Goal: Task Accomplishment & Management: Use online tool/utility

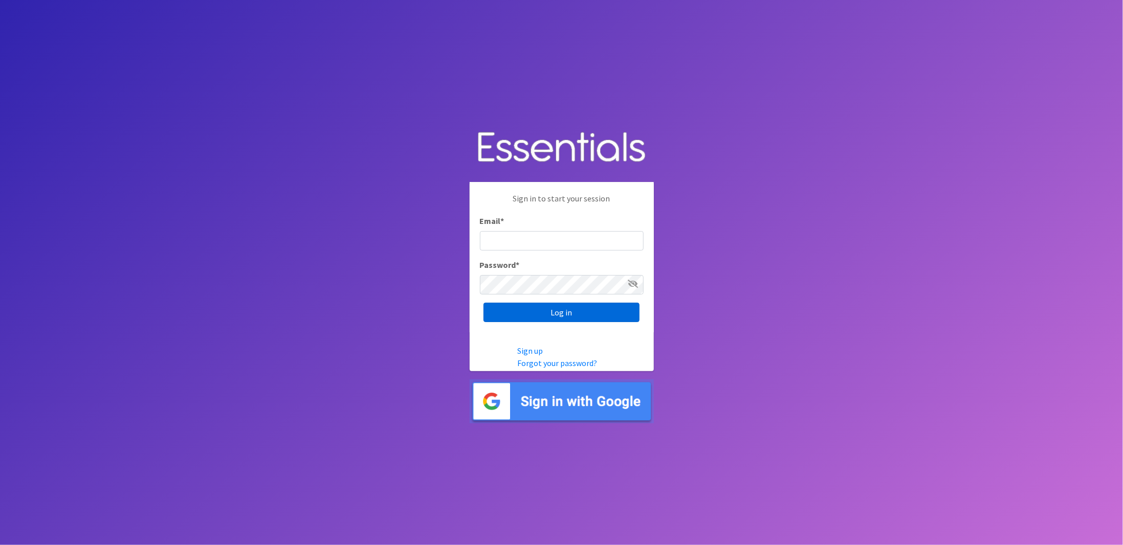
type input "[EMAIL_ADDRESS][DOMAIN_NAME]"
click at [535, 313] on input "Log in" at bounding box center [561, 312] width 156 height 19
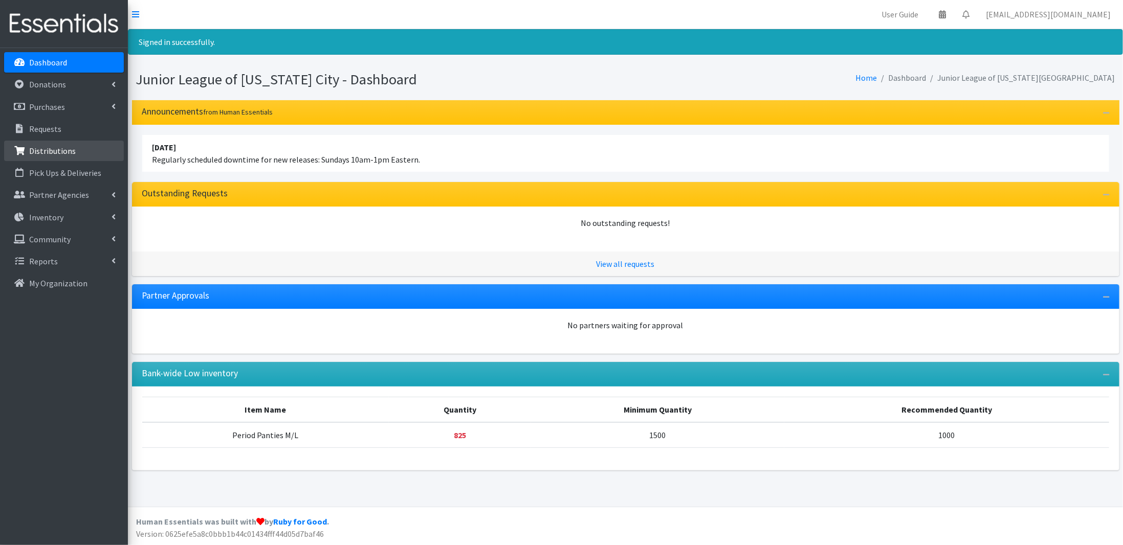
click at [66, 157] on link "Distributions" at bounding box center [64, 151] width 120 height 20
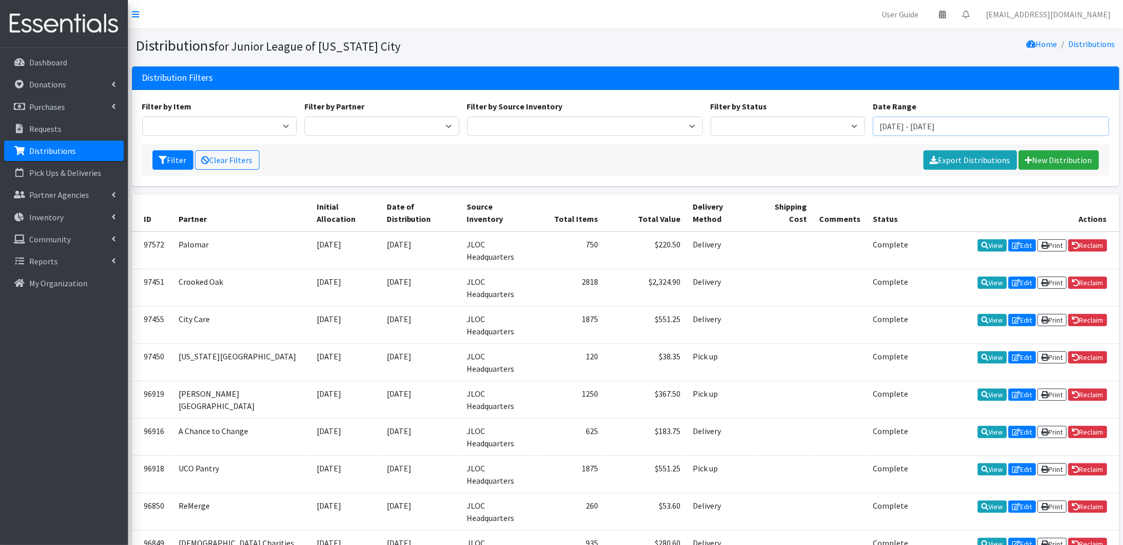
click at [884, 128] on input "August 14, 2025 - November 14, 2025" at bounding box center [991, 126] width 236 height 19
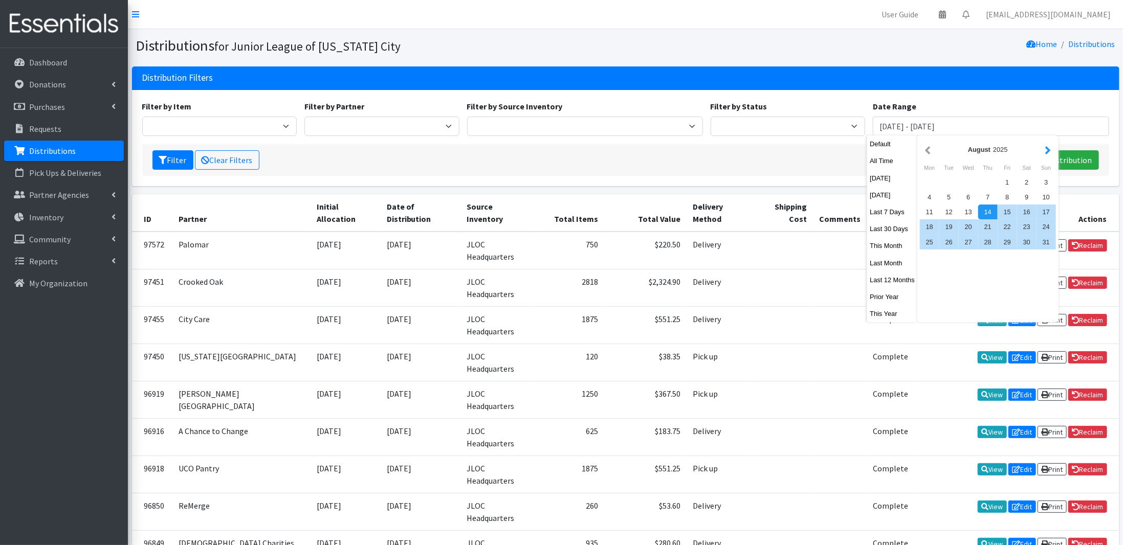
click at [1045, 148] on button "button" at bounding box center [1047, 149] width 11 height 13
click at [925, 181] on div "1" at bounding box center [929, 182] width 19 height 15
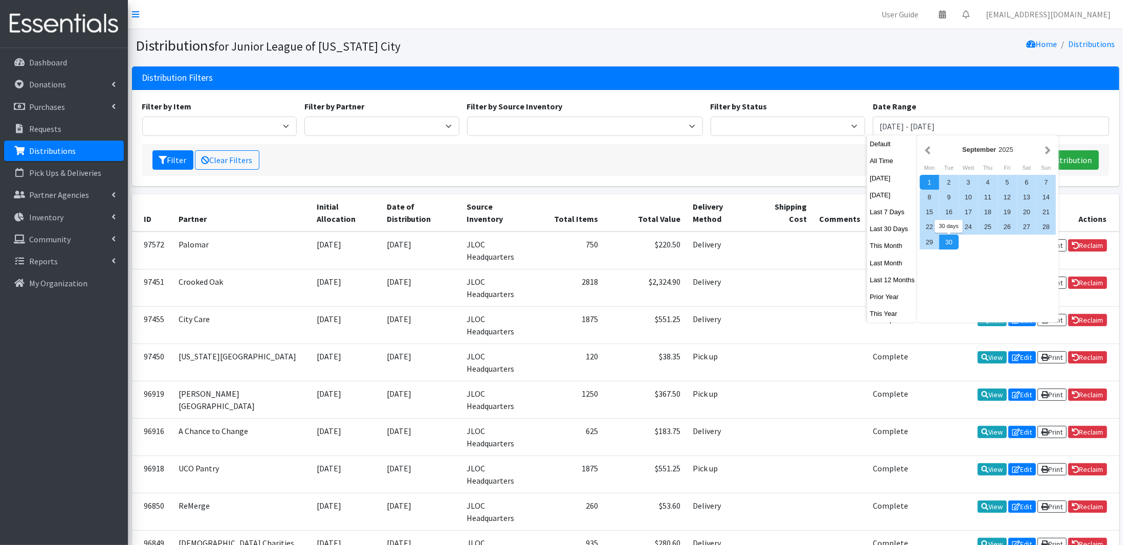
click at [951, 247] on div "30" at bounding box center [948, 242] width 19 height 15
type input "September 1, 2025 - September 30, 2025"
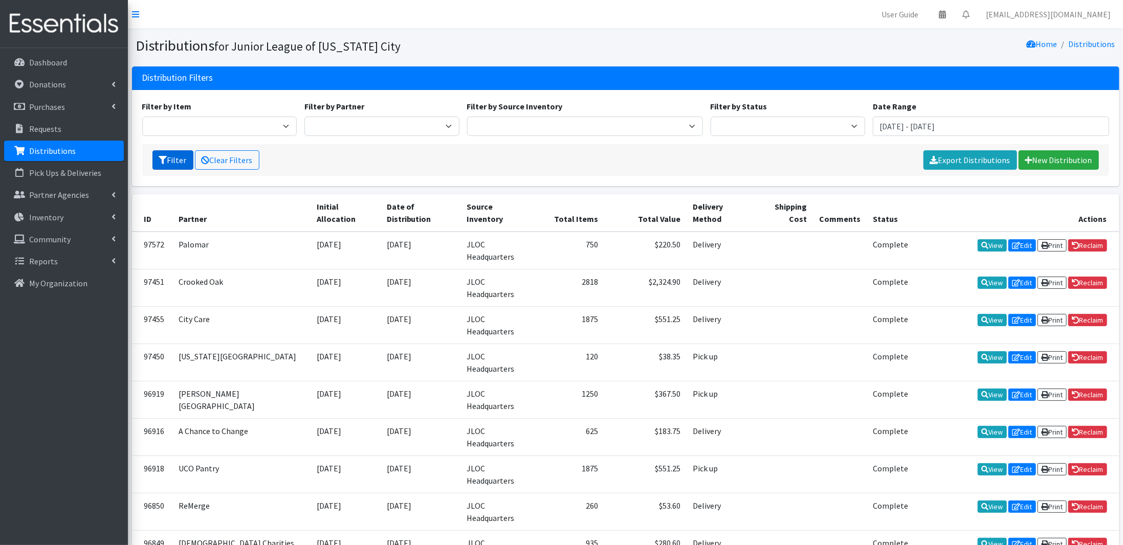
click at [179, 160] on button "Filter" at bounding box center [172, 159] width 41 height 19
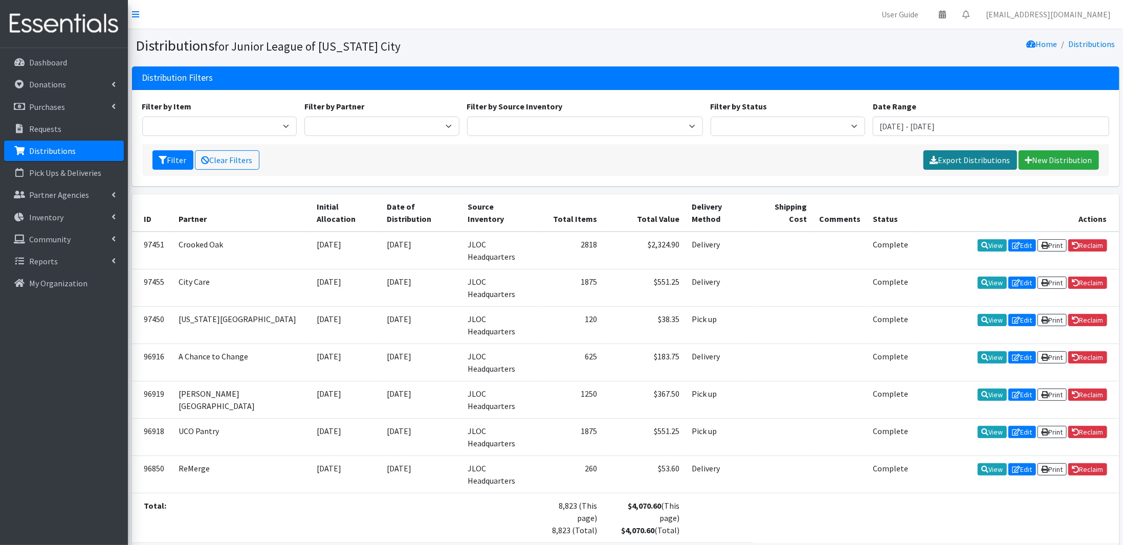
click at [946, 162] on link "Export Distributions" at bounding box center [970, 159] width 94 height 19
click at [895, 133] on input "September 1, 2025 - September 30, 2025" at bounding box center [991, 126] width 236 height 19
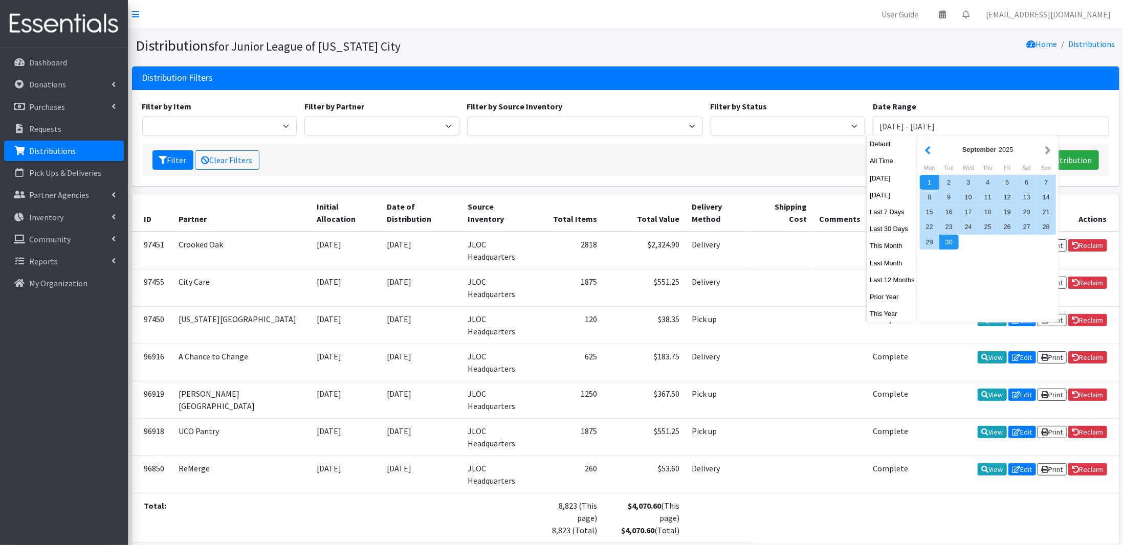
click at [931, 146] on button "button" at bounding box center [927, 149] width 11 height 13
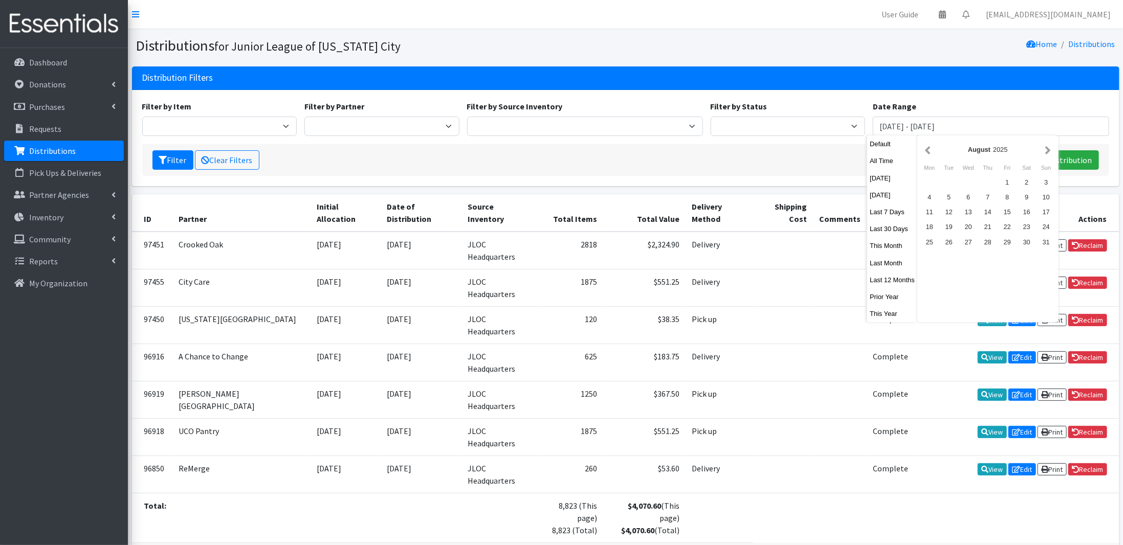
click at [931, 146] on button "button" at bounding box center [927, 149] width 11 height 13
click at [1044, 188] on div "1" at bounding box center [1045, 182] width 19 height 15
click at [1046, 185] on div "1" at bounding box center [1045, 182] width 19 height 15
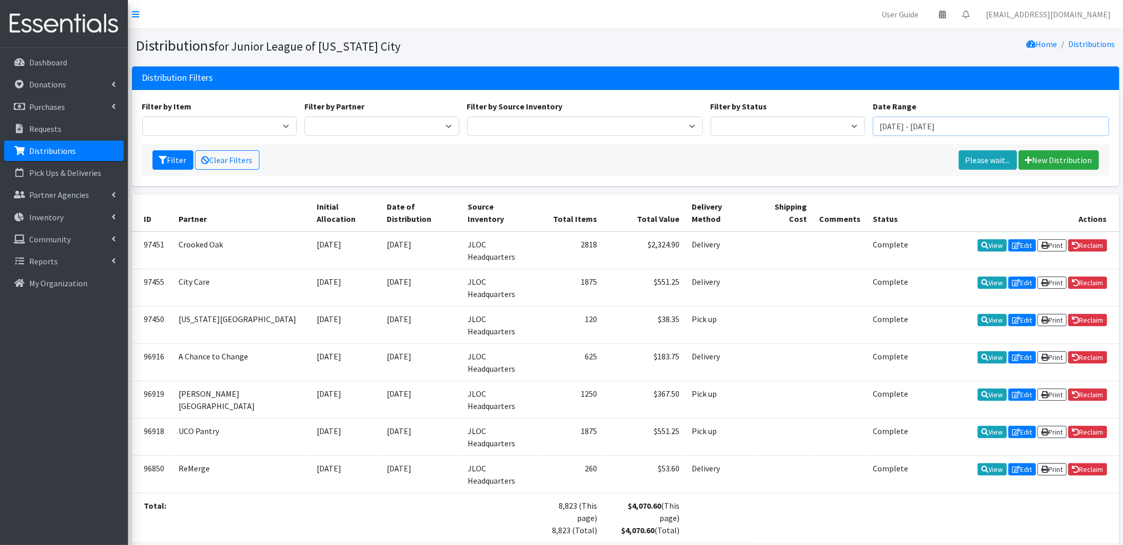
click at [985, 126] on input "June 1, 2025 - June 1, 2025" at bounding box center [991, 126] width 236 height 19
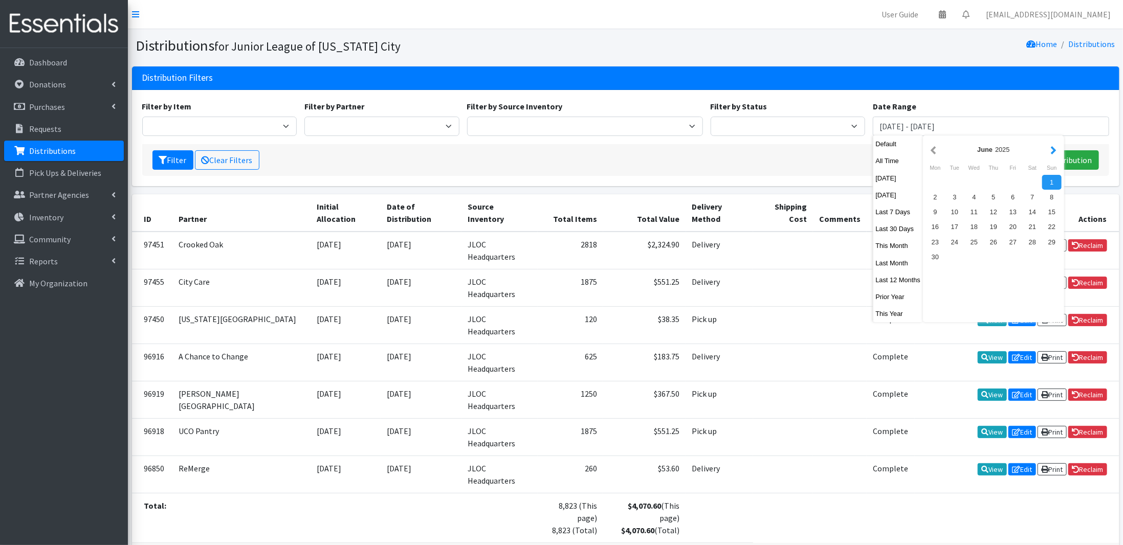
click at [1050, 145] on button "button" at bounding box center [1053, 149] width 11 height 13
click at [960, 241] on div "30" at bounding box center [954, 242] width 19 height 15
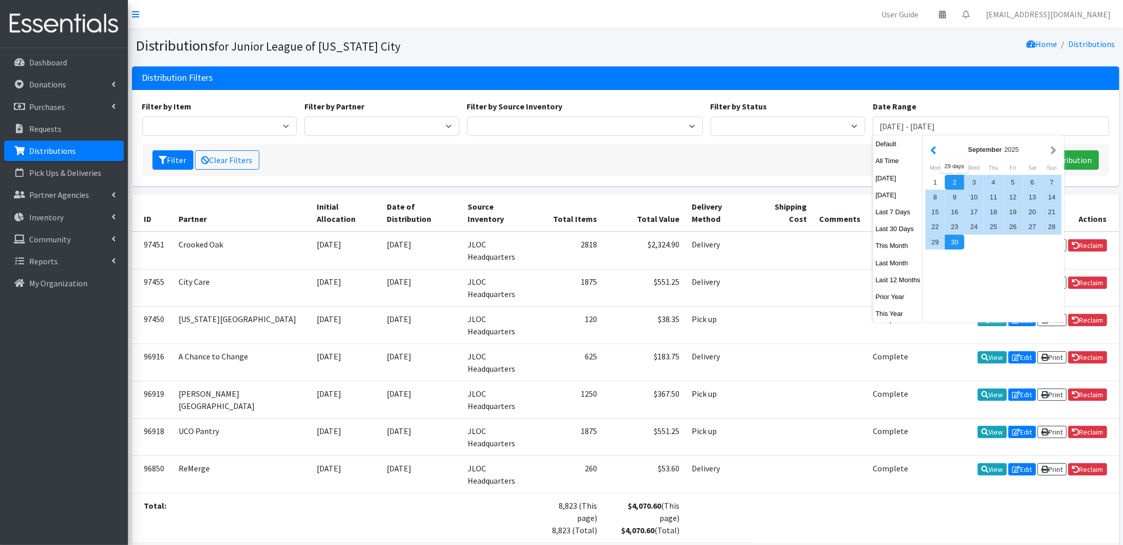
click at [931, 152] on button "button" at bounding box center [933, 149] width 11 height 13
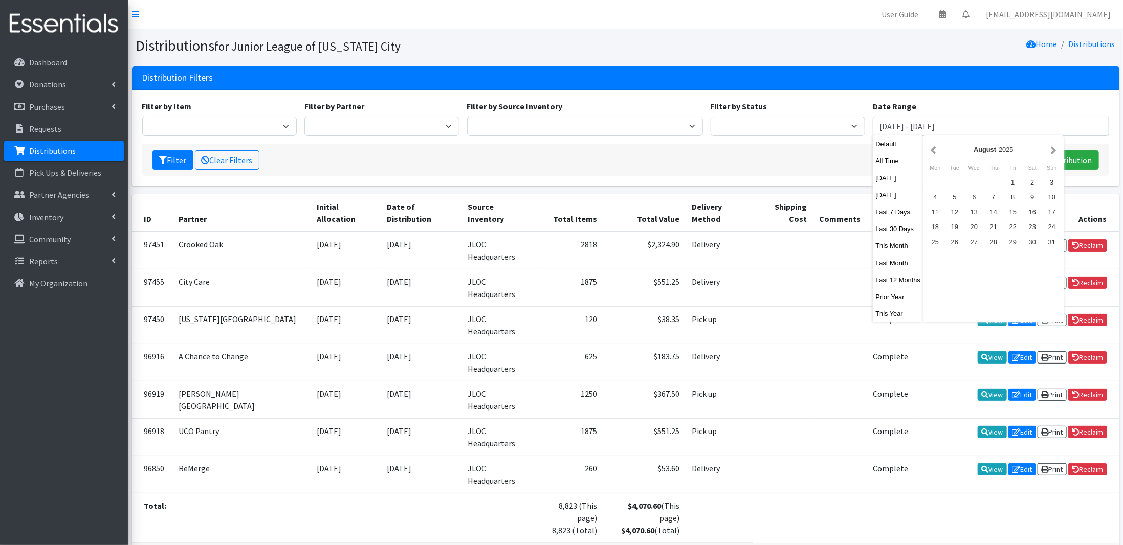
click at [931, 152] on button "button" at bounding box center [933, 149] width 11 height 13
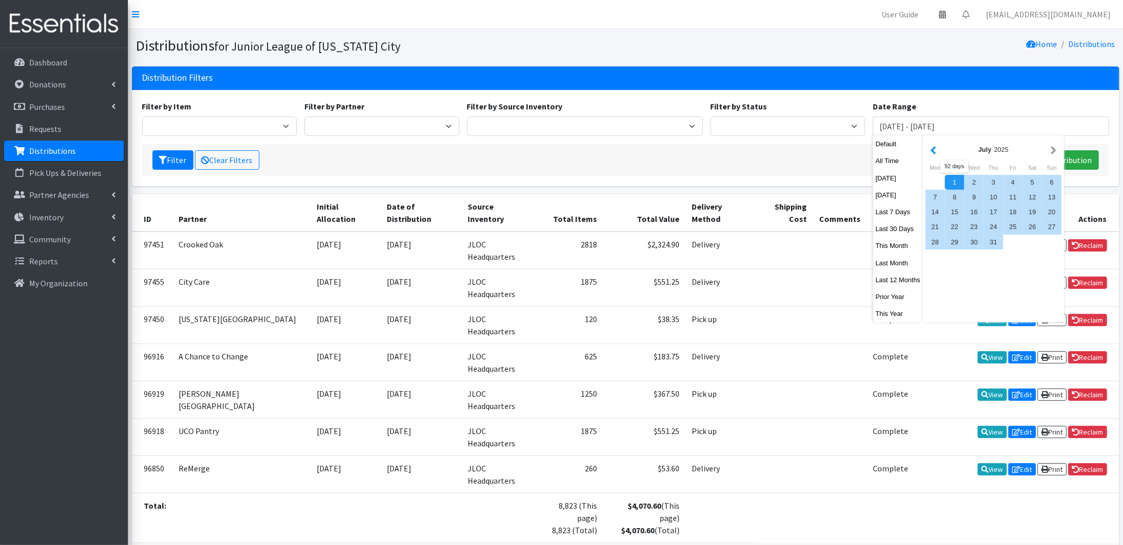
click at [928, 151] on button "button" at bounding box center [933, 149] width 11 height 13
click at [1045, 181] on div "1" at bounding box center [1051, 182] width 19 height 15
type input "[DATE] - [DATE]"
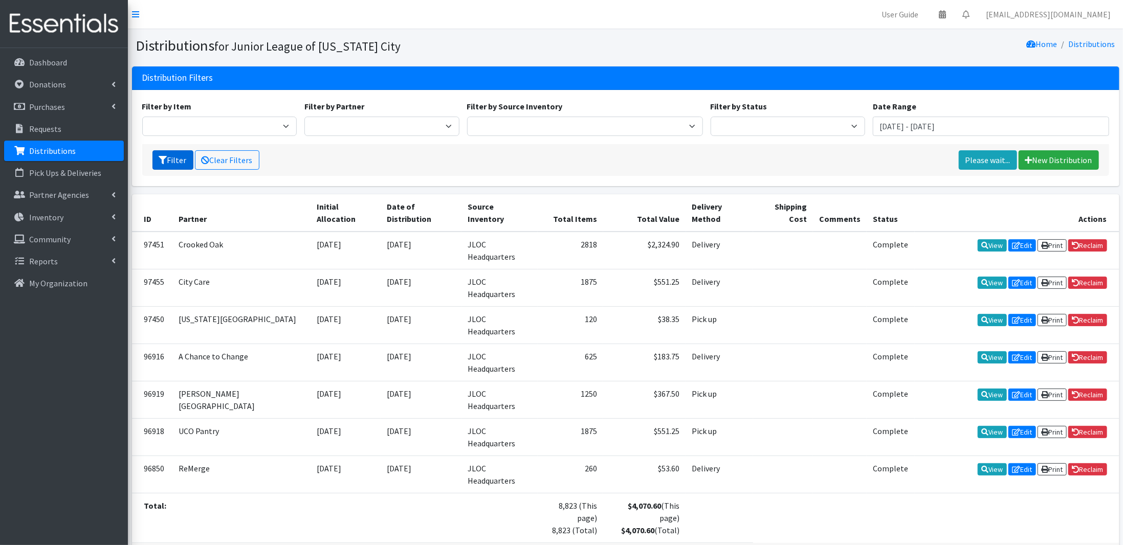
click at [179, 159] on button "Filter" at bounding box center [172, 159] width 41 height 19
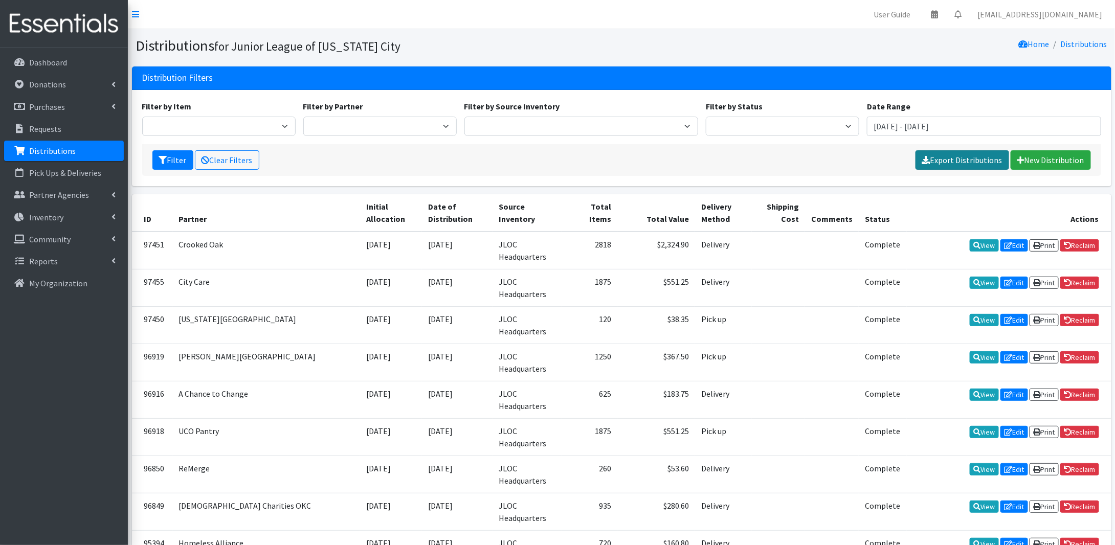
click at [957, 156] on link "Export Distributions" at bounding box center [963, 159] width 94 height 19
